Goal: Complete application form: Complete application form

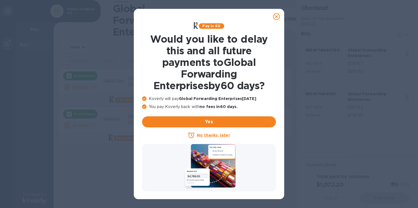
click at [277, 18] on icon at bounding box center [276, 16] width 7 height 7
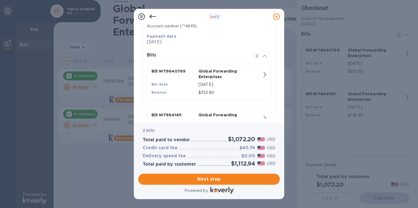
scroll to position [143, 0]
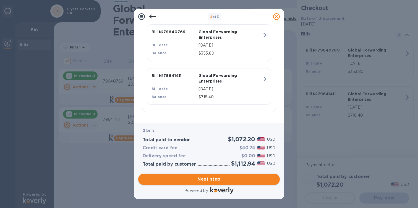
click at [207, 179] on span "Next step" at bounding box center [209, 179] width 133 height 7
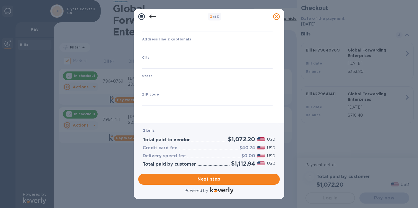
type input "[GEOGRAPHIC_DATA]"
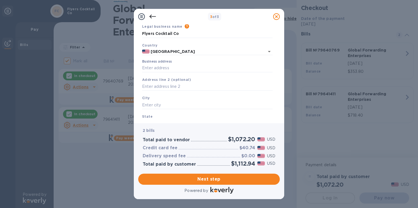
scroll to position [26, 0]
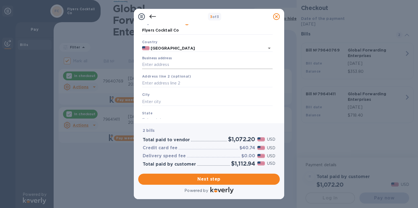
click at [173, 63] on input "Business address" at bounding box center [207, 65] width 131 height 8
type input "[STREET_ADDRESS]"
click at [161, 65] on input "[STREET_ADDRESS]" at bounding box center [207, 65] width 131 height 8
click at [167, 94] on div "City" at bounding box center [207, 98] width 135 height 19
click at [161, 103] on input "text" at bounding box center [207, 101] width 131 height 8
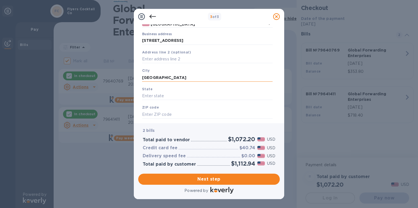
scroll to position [59, 0]
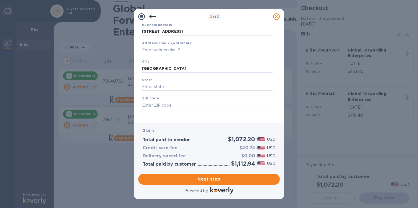
type input "[GEOGRAPHIC_DATA]"
click at [155, 86] on input "text" at bounding box center [207, 87] width 131 height 8
type input "[US_STATE]"
click at [183, 114] on div "Save" at bounding box center [207, 114] width 135 height 4
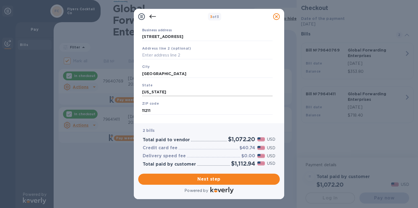
scroll to position [63, 0]
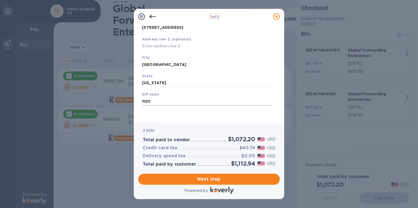
click at [178, 101] on input "11211" at bounding box center [207, 101] width 131 height 8
type input "11249"
click at [200, 118] on div "Legal business name Please provide the legal name that appears on your SS-4 for…" at bounding box center [207, 51] width 135 height 136
click at [210, 181] on span "Next step" at bounding box center [209, 179] width 133 height 7
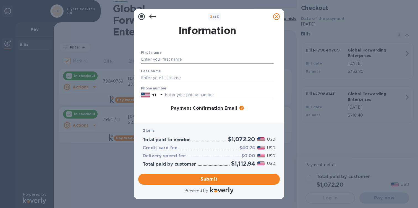
scroll to position [13, 0]
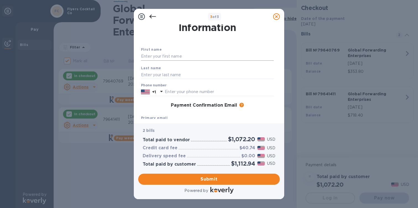
click at [178, 53] on input "text" at bounding box center [207, 56] width 133 height 8
type input "[PERSON_NAME]"
type input "4049062237"
click at [254, 104] on div "Payment Confirmation Email The added email addresses will be used to send the p…" at bounding box center [207, 106] width 133 height 6
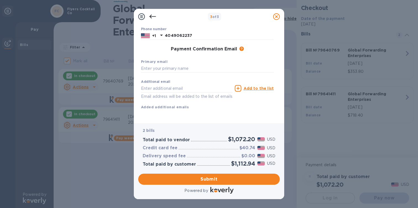
scroll to position [72, 0]
click at [175, 66] on input "text" at bounding box center [207, 68] width 133 height 8
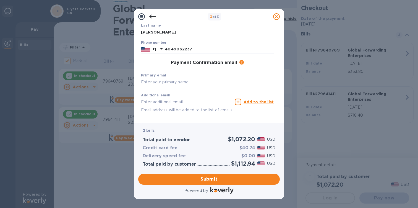
scroll to position [61, 0]
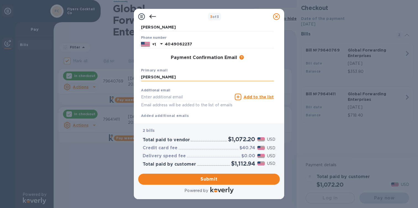
type input "[PERSON_NAME]"
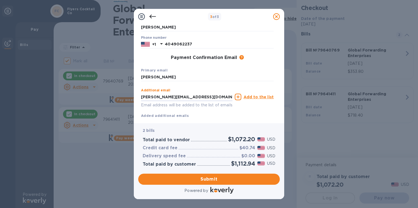
type input "[PERSON_NAME][EMAIL_ADDRESS][DOMAIN_NAME]"
click at [254, 113] on div "Additional email [PERSON_NAME][EMAIL_ADDRESS][DOMAIN_NAME] Email address will b…" at bounding box center [207, 102] width 133 height 33
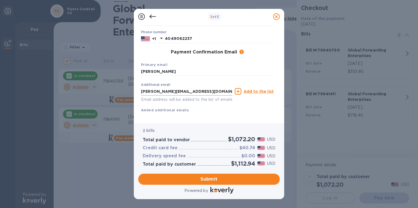
click at [177, 92] on input "[PERSON_NAME][EMAIL_ADDRESS][DOMAIN_NAME]" at bounding box center [187, 91] width 92 height 8
click at [162, 73] on input "[PERSON_NAME]" at bounding box center [207, 72] width 133 height 8
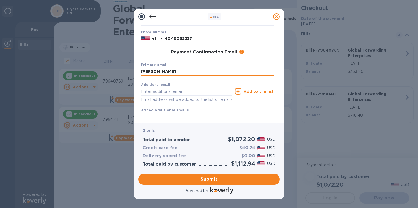
click at [162, 73] on input "[PERSON_NAME]" at bounding box center [207, 72] width 133 height 8
click at [196, 63] on div "Primary email" at bounding box center [207, 68] width 137 height 19
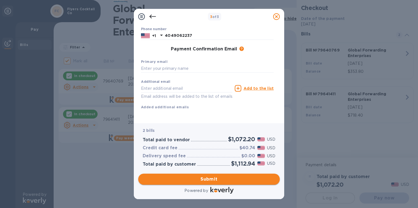
click at [210, 182] on button "Submit" at bounding box center [209, 179] width 142 height 11
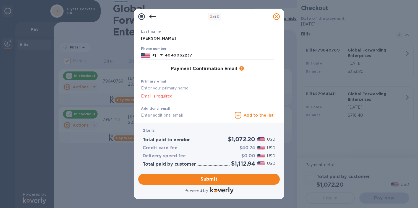
scroll to position [49, 0]
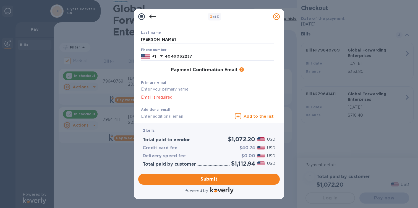
click at [169, 89] on input "text" at bounding box center [207, 89] width 133 height 8
click at [208, 102] on div "Primary email [PERSON_NAME] Email is required" at bounding box center [207, 90] width 137 height 26
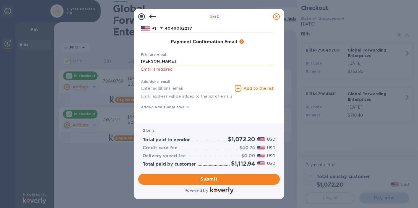
scroll to position [84, 0]
click at [212, 176] on span "Submit" at bounding box center [209, 179] width 133 height 7
click at [159, 57] on input "[PERSON_NAME]" at bounding box center [207, 61] width 133 height 8
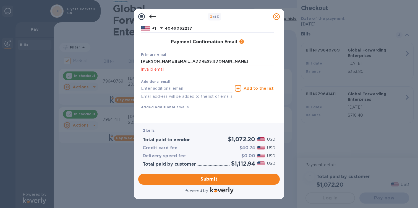
type input "[PERSON_NAME][EMAIL_ADDRESS][DOMAIN_NAME]"
click at [200, 66] on p "Invalid email" at bounding box center [207, 69] width 133 height 6
click at [209, 179] on span "Submit" at bounding box center [209, 179] width 133 height 7
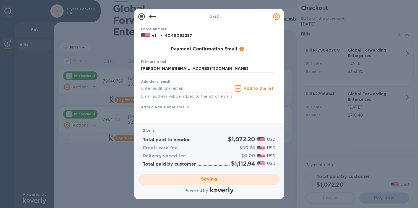
checkbox input "false"
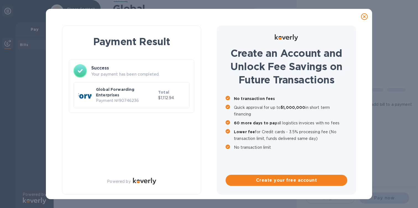
scroll to position [0, 0]
